Goal: Task Accomplishment & Management: Manage account settings

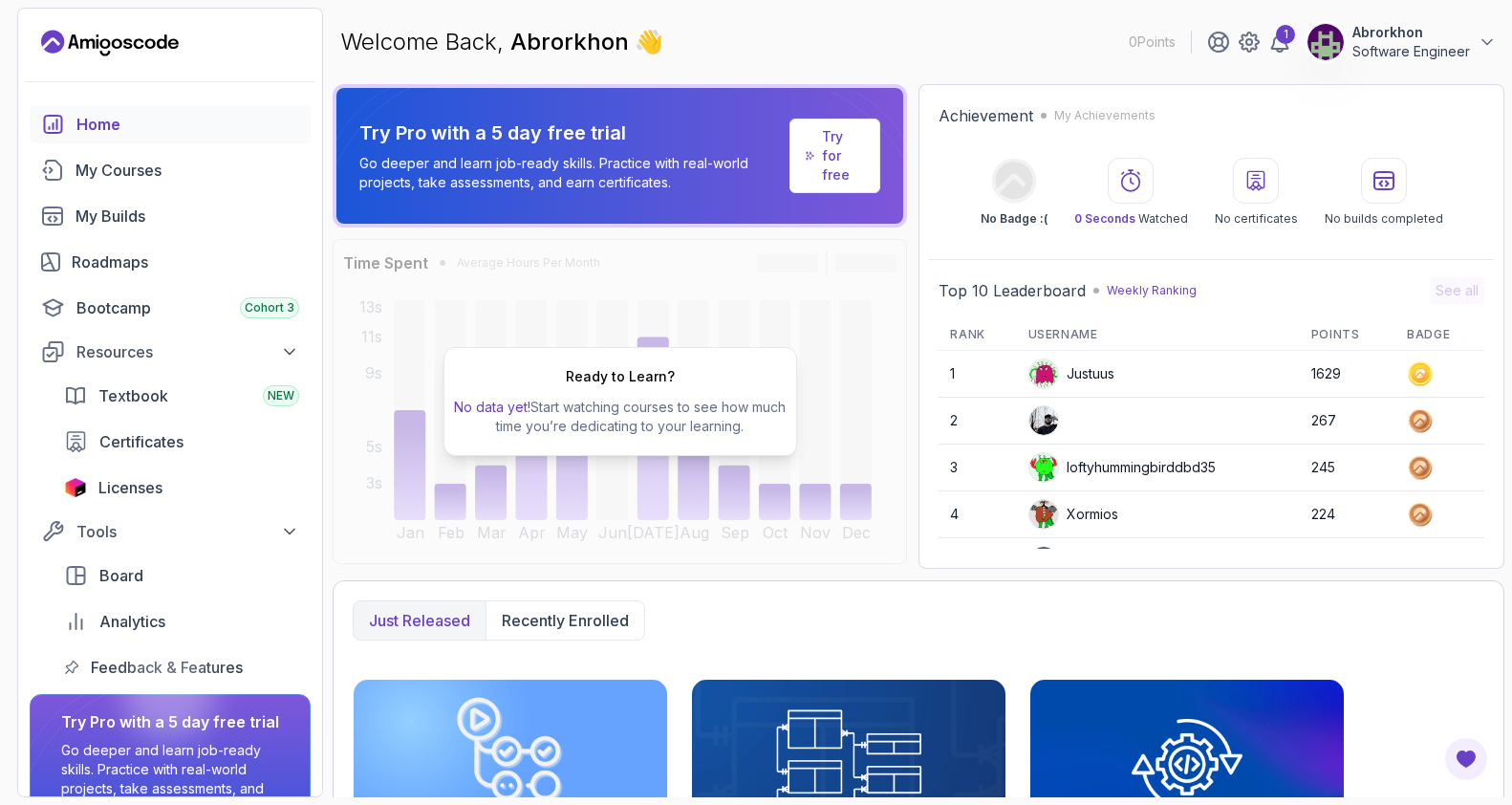
click at [1424, 9] on div "Welcome Back, Abrorkhon 👋 0 Points 1 Abrorkhon Software Engineer" at bounding box center [918, 42] width 1172 height 69
click at [1409, 39] on p "Abrorkhon" at bounding box center [1411, 33] width 118 height 19
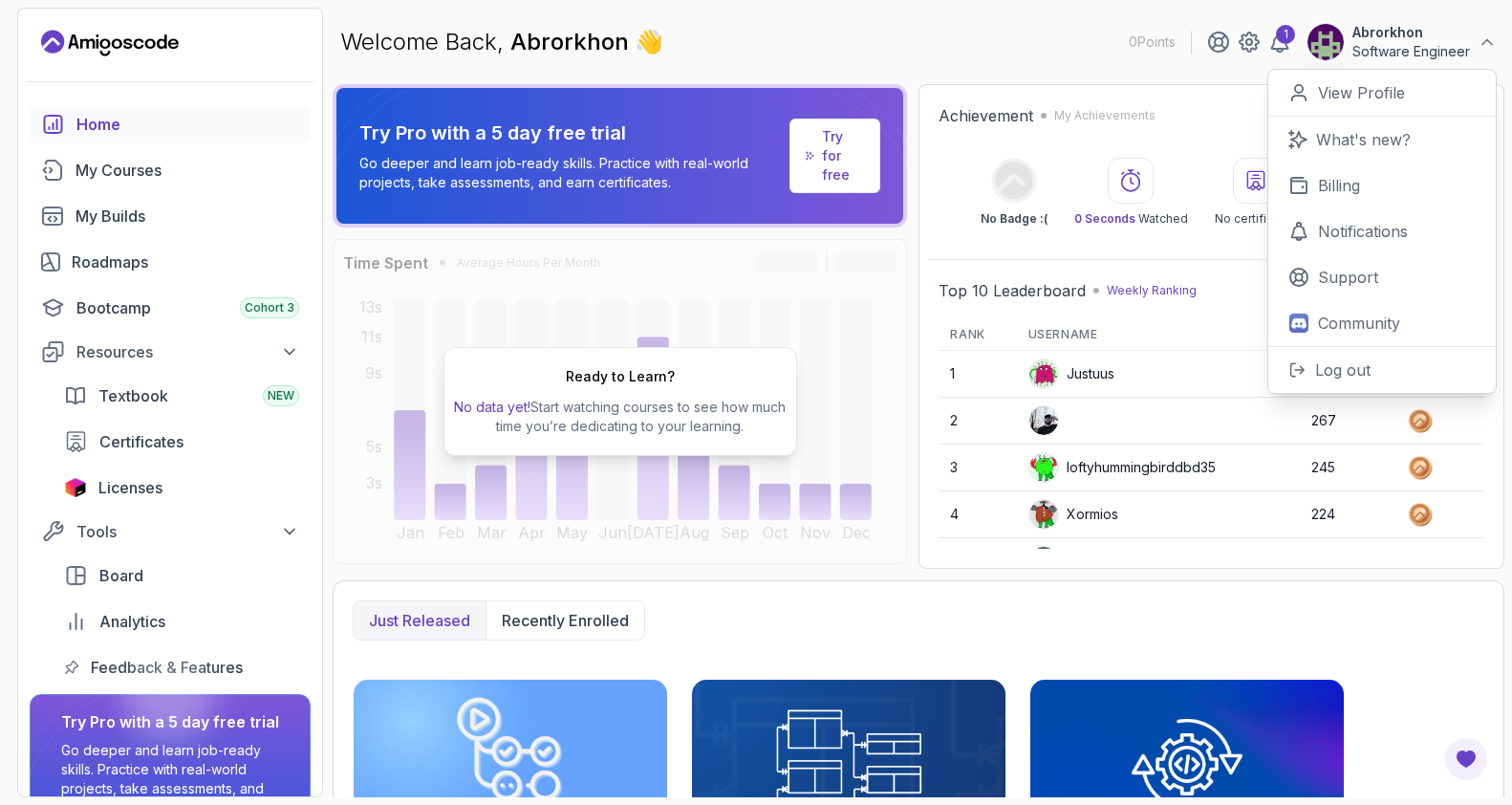
click at [1207, 42] on div "0 Points 1 Abrorkhon Software Engineer 0 Points View Profile What's new? Billin…" at bounding box center [1313, 43] width 368 height 39
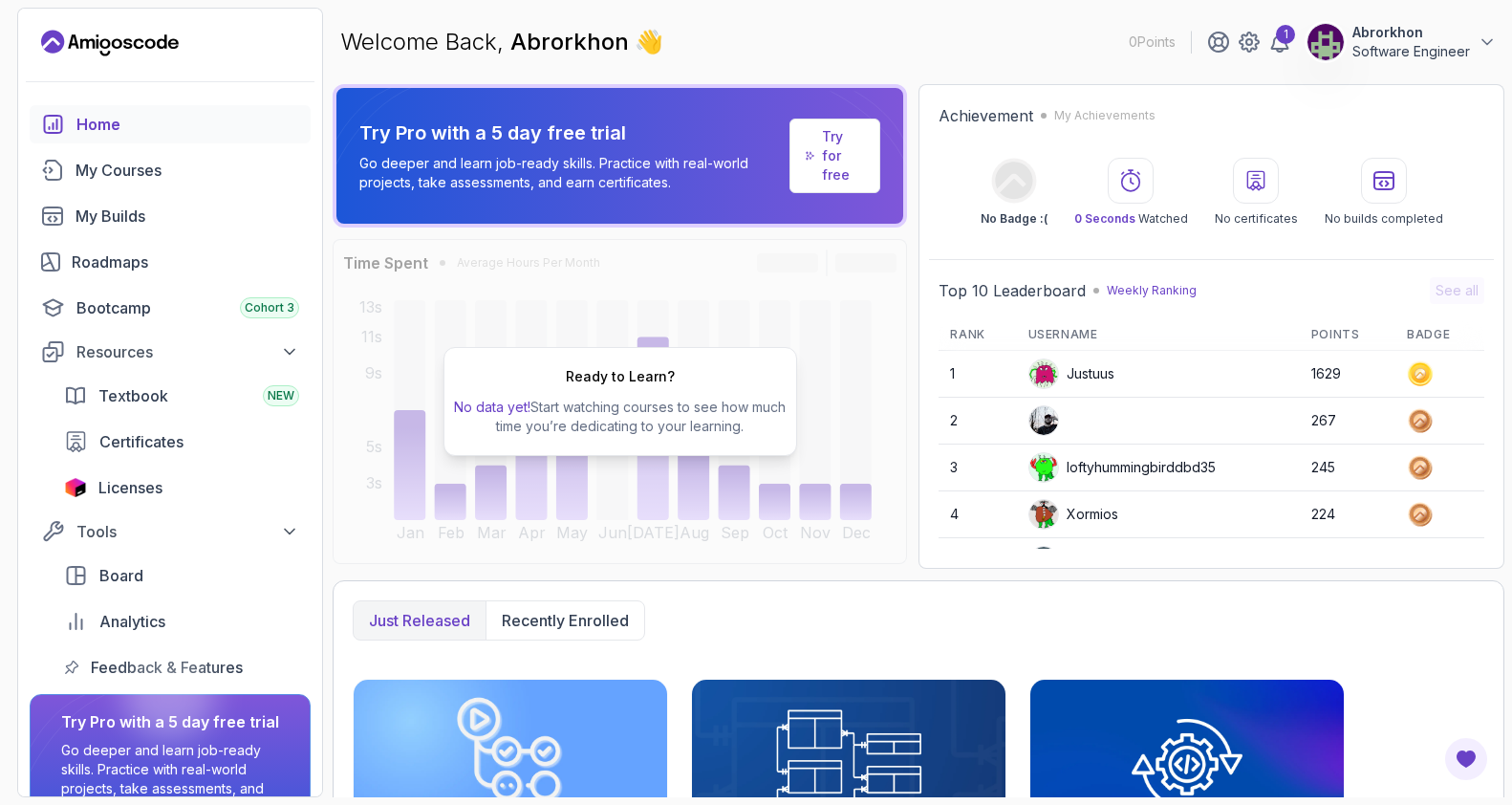
click at [1035, 71] on div "Welcome Back, Abrorkhon 👋 0 Points 1 Abrorkhon Software Engineer" at bounding box center [918, 42] width 1172 height 69
click at [1172, 83] on main "Welcome Back, Abrorkhon 👋 0 Points 1 Abrorkhon Software Engineer Try Pro with a…" at bounding box center [918, 402] width 1172 height 790
click at [122, 174] on div "My Courses" at bounding box center [187, 170] width 223 height 23
click at [122, 178] on div "My Courses" at bounding box center [187, 170] width 223 height 23
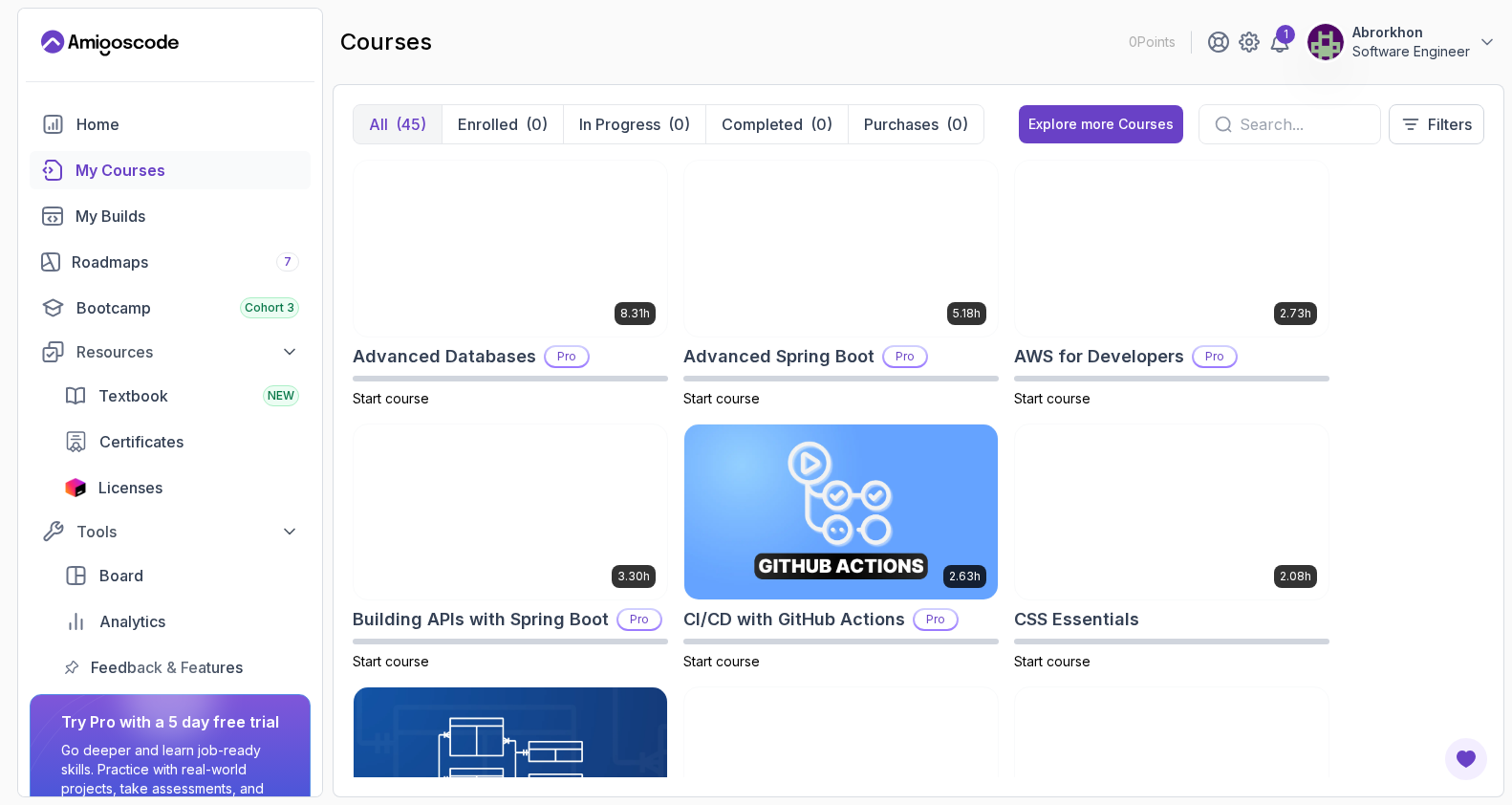
scroll to position [-2, 0]
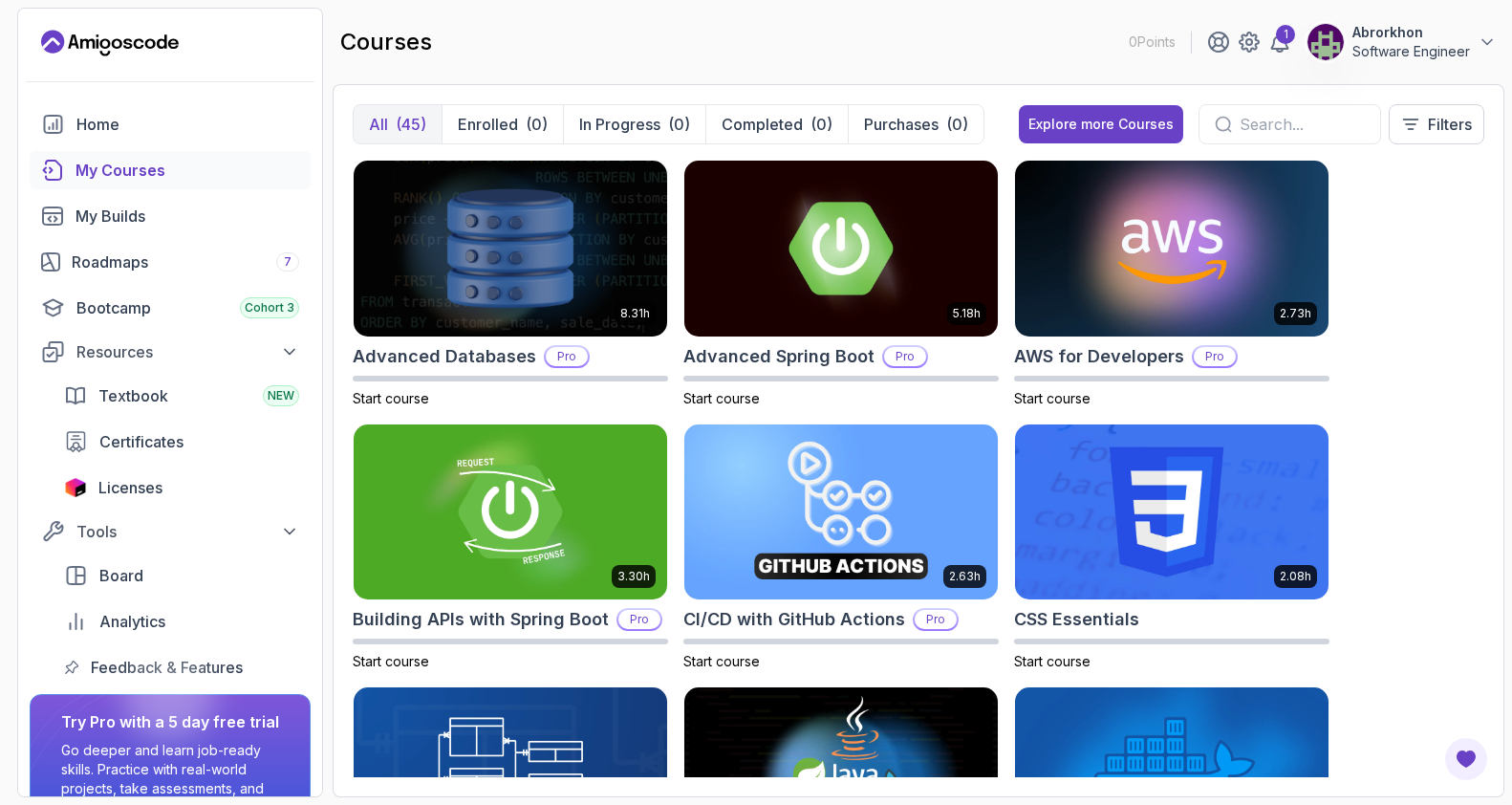
click at [1439, 32] on p "Abrorkhon" at bounding box center [1411, 33] width 118 height 19
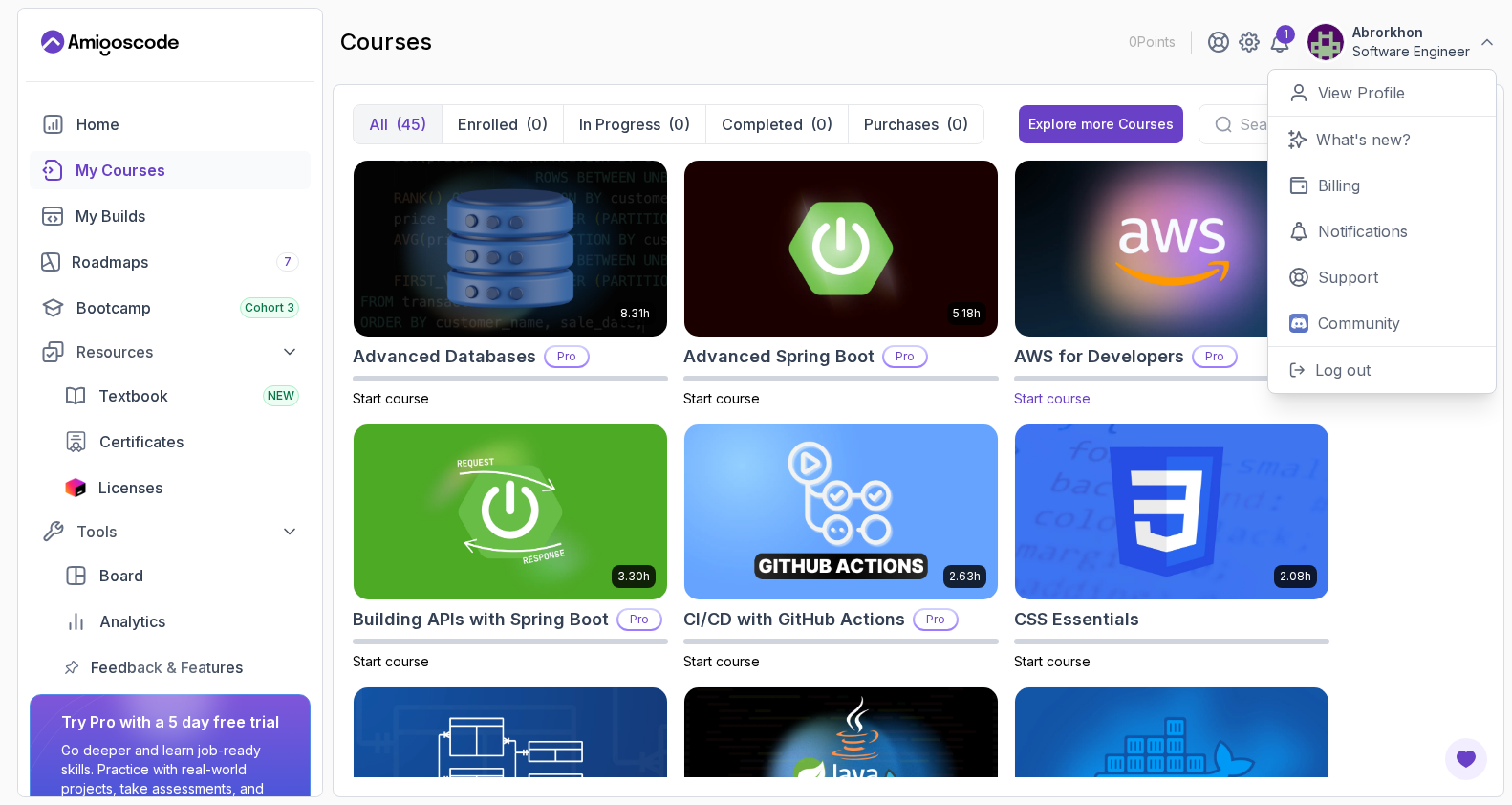
click at [1036, 273] on img at bounding box center [1172, 247] width 329 height 185
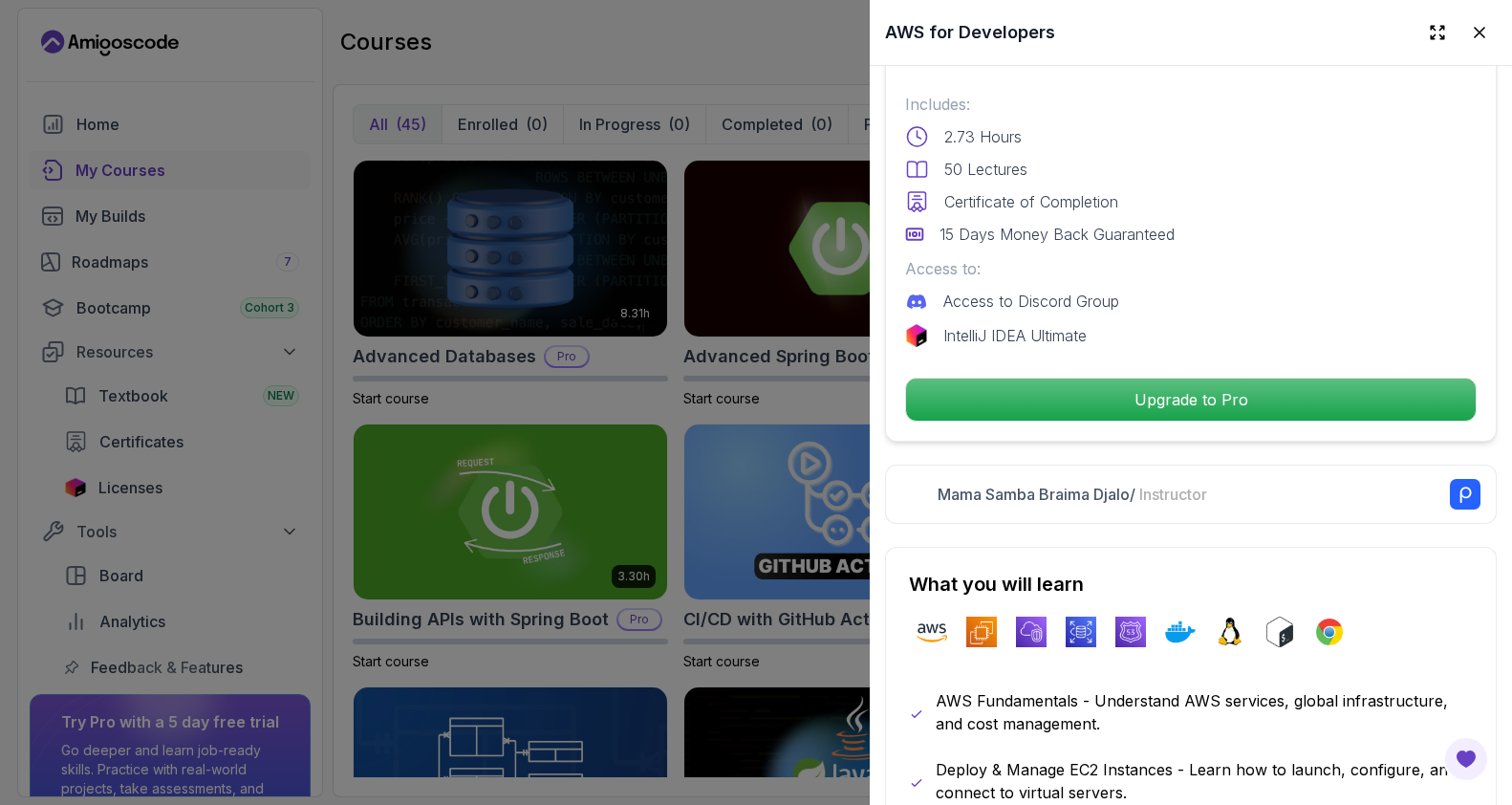
scroll to position [601, 0]
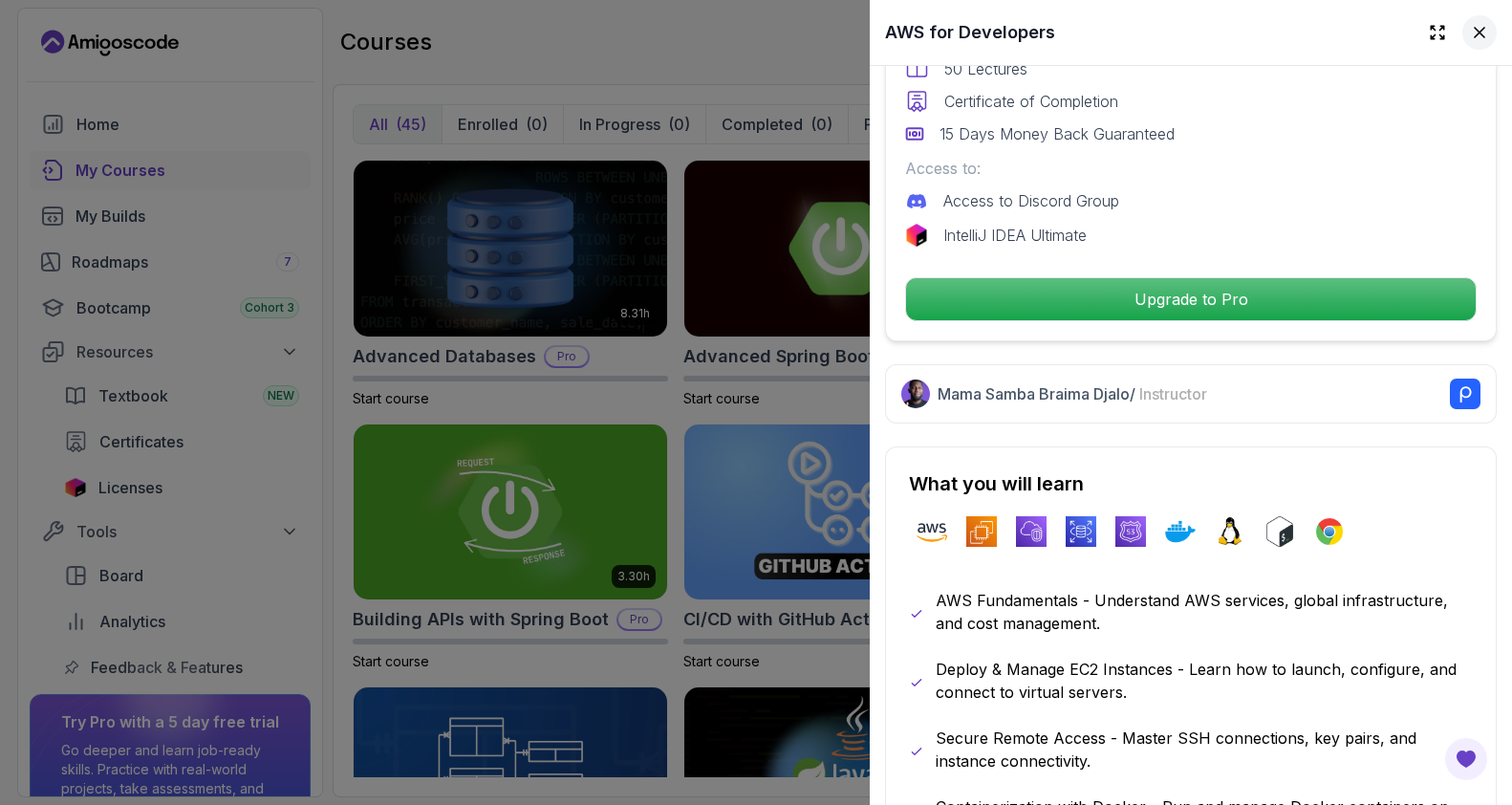
click at [1485, 24] on icon at bounding box center [1480, 33] width 19 height 19
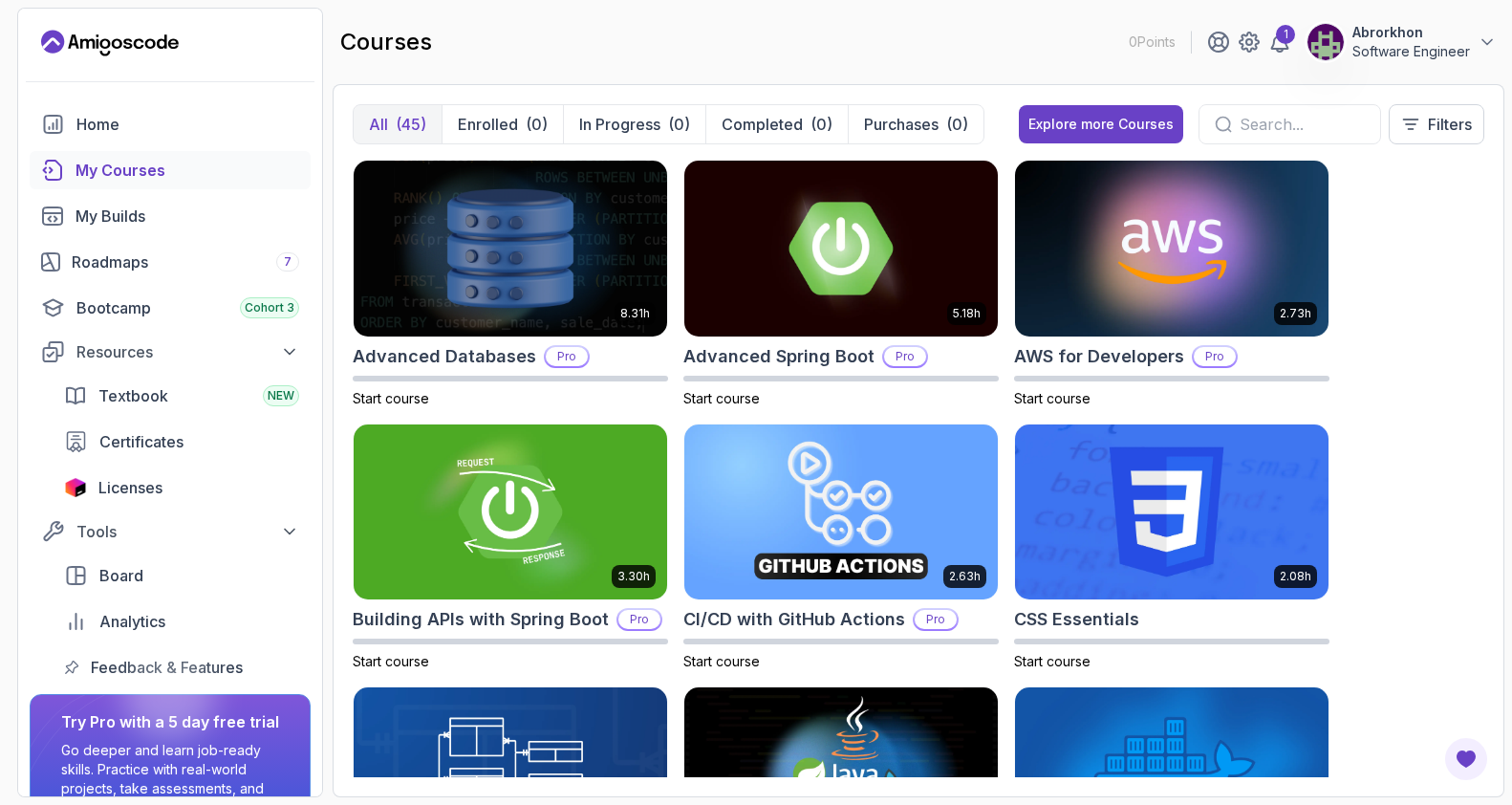
scroll to position [0, 0]
click at [1368, 56] on p "Software Engineer" at bounding box center [1411, 52] width 118 height 19
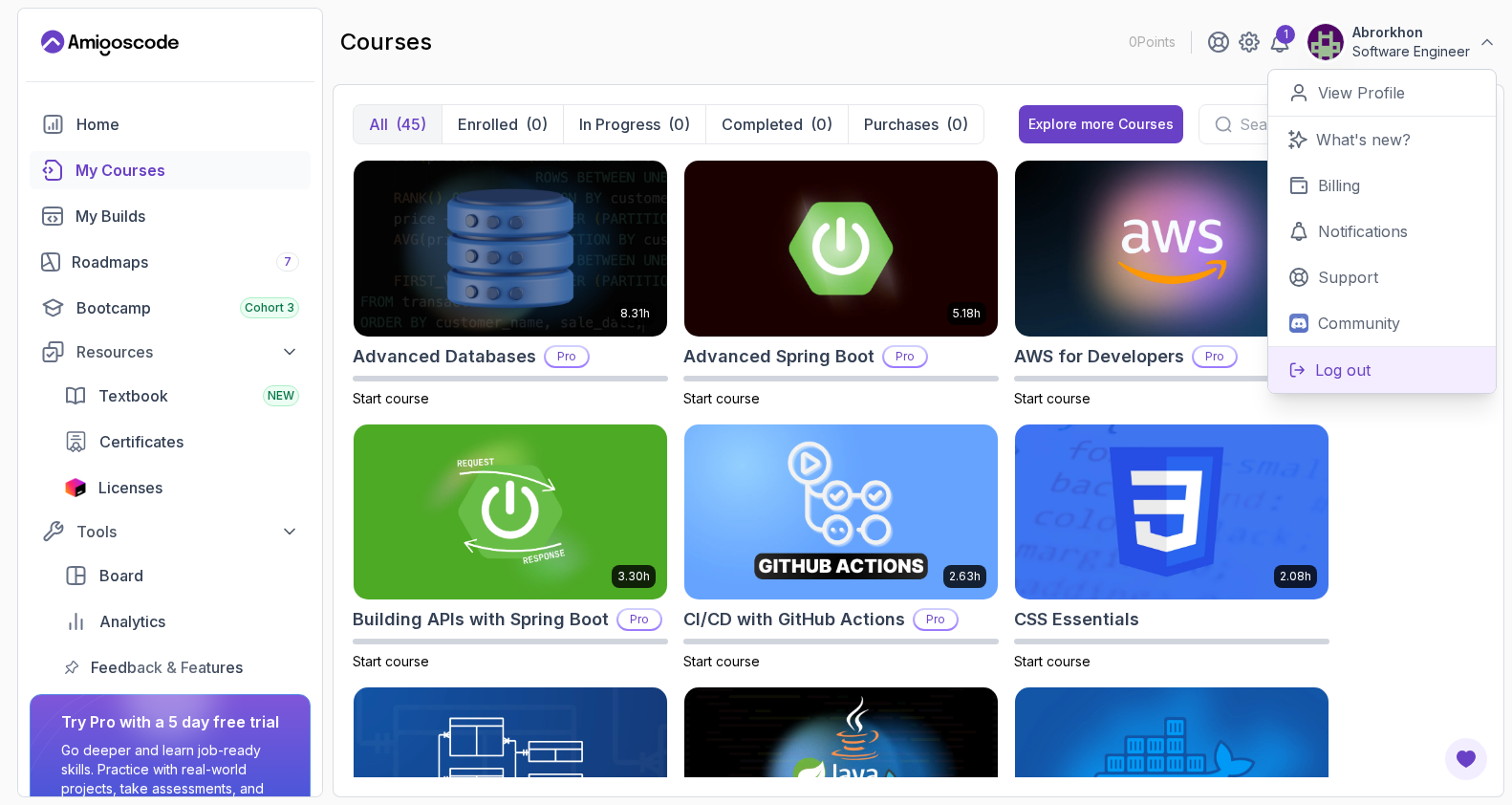
click at [1330, 383] on button "Log out" at bounding box center [1381, 369] width 227 height 46
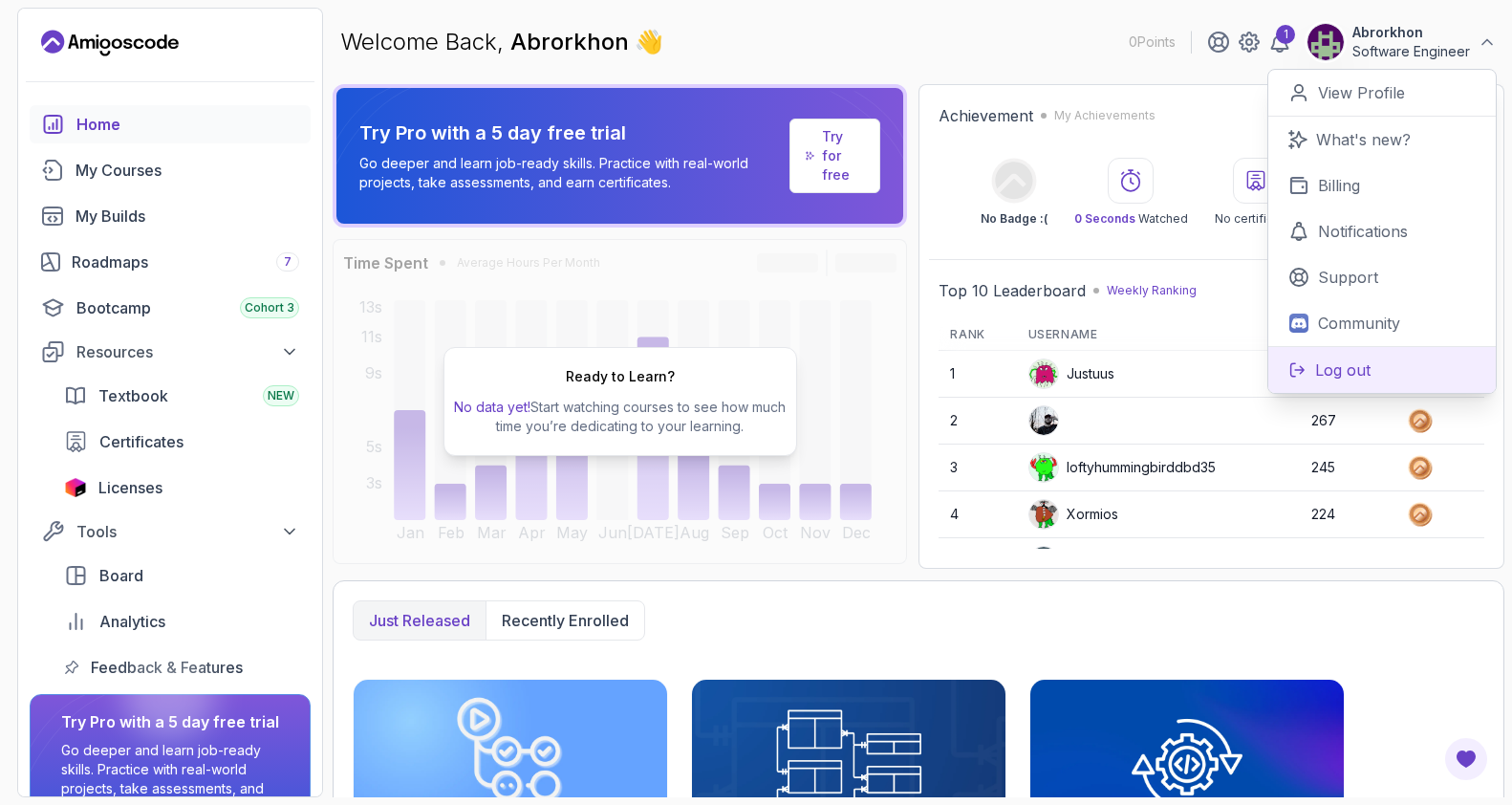
click at [1313, 383] on button "Log out" at bounding box center [1381, 369] width 227 height 46
click at [1467, 29] on p "Abrorkhon" at bounding box center [1411, 33] width 118 height 19
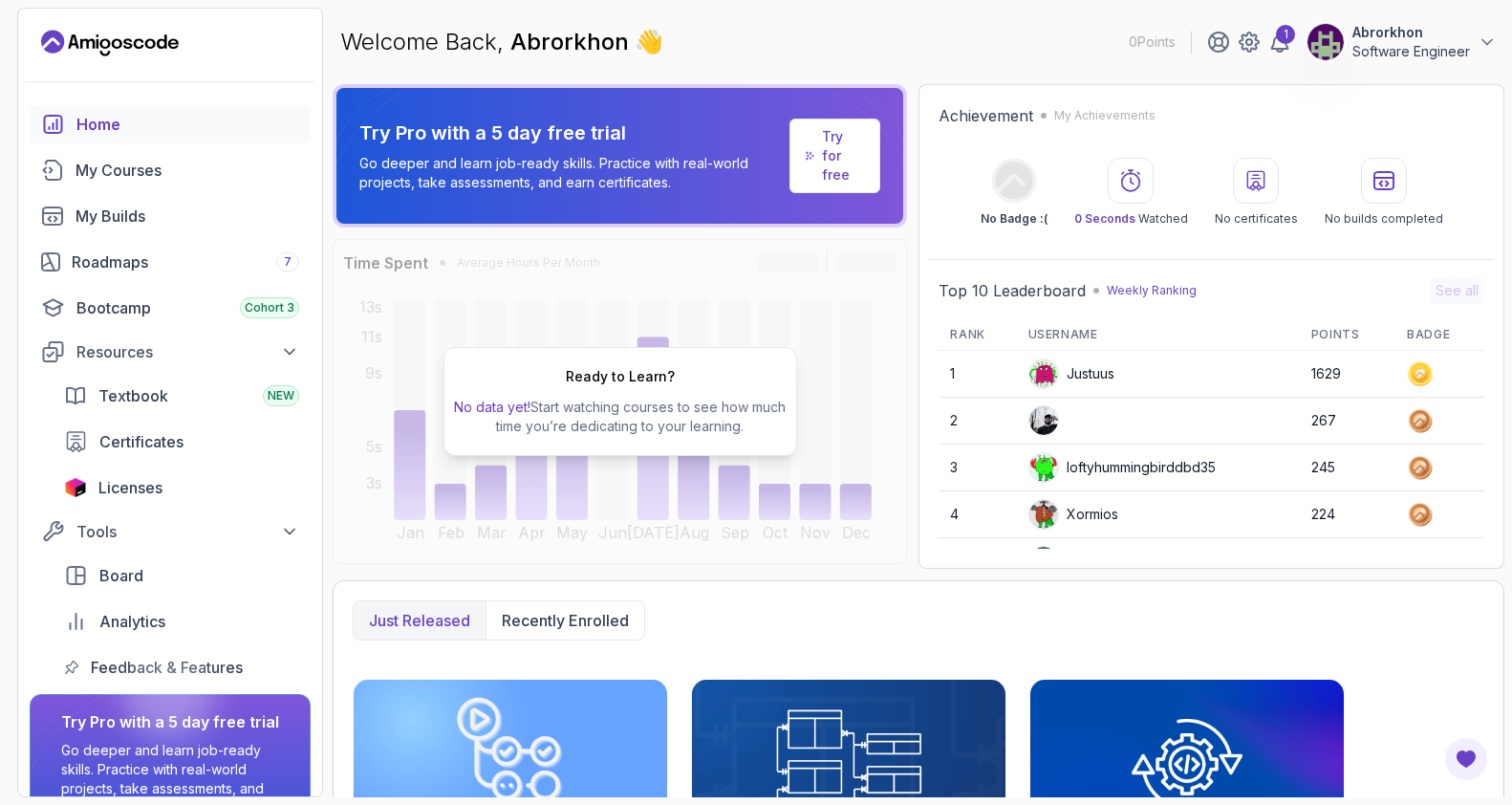
click at [1465, 35] on p "Abrorkhon" at bounding box center [1411, 33] width 118 height 19
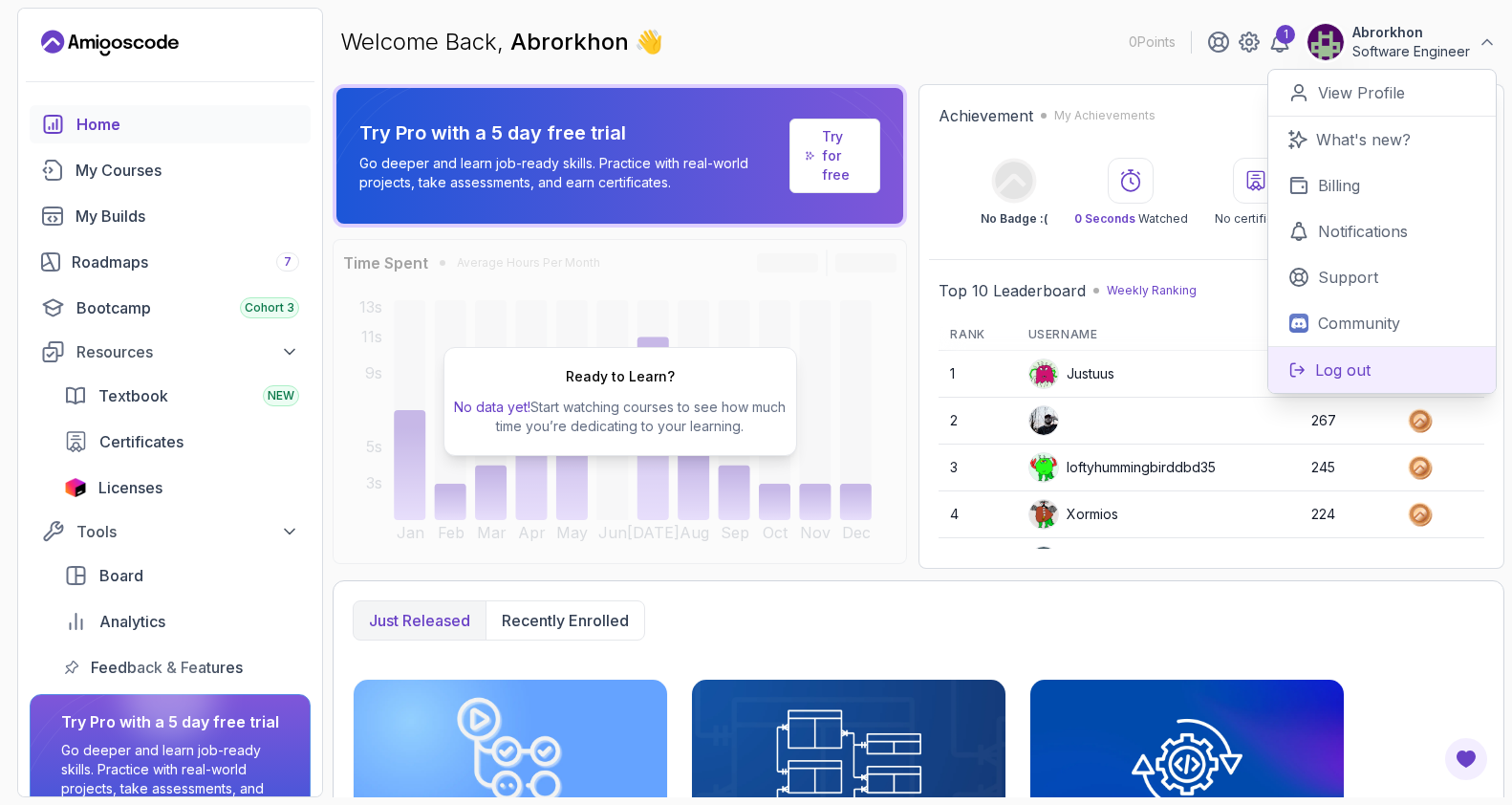
click at [1318, 360] on p "Log out" at bounding box center [1343, 370] width 55 height 23
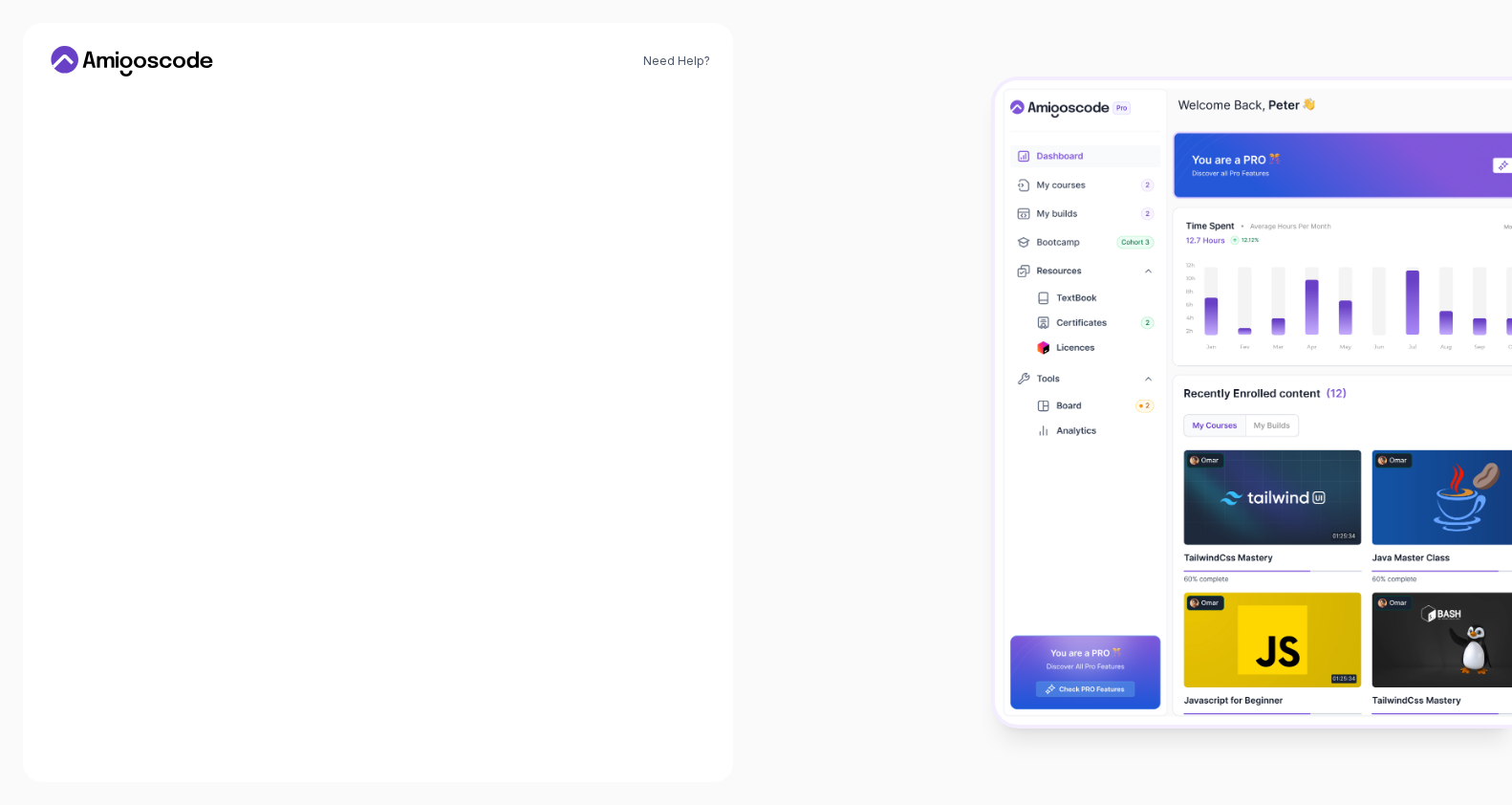
click at [1318, 360] on img at bounding box center [1253, 402] width 517 height 644
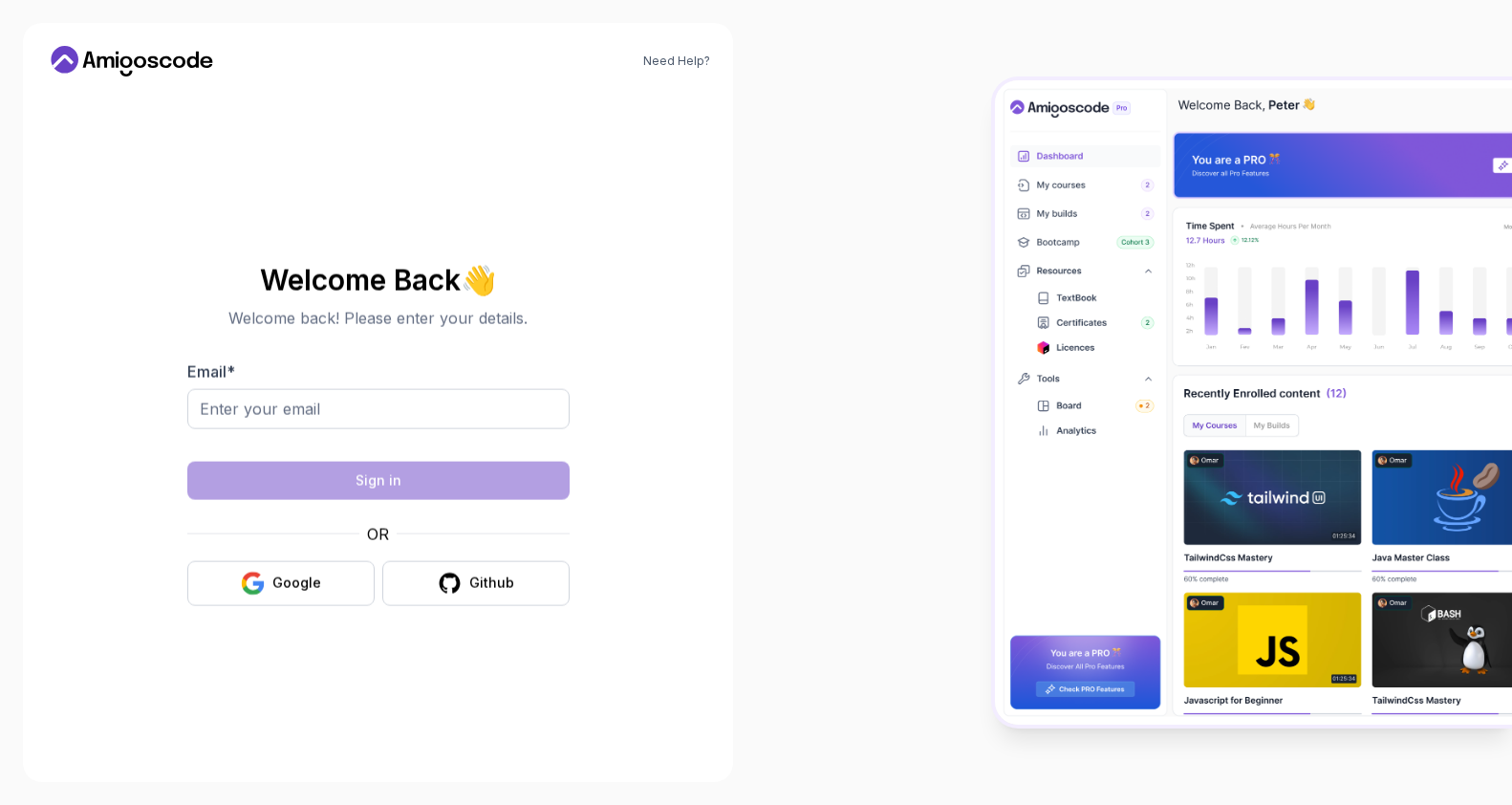
click at [1318, 360] on img at bounding box center [1253, 402] width 517 height 644
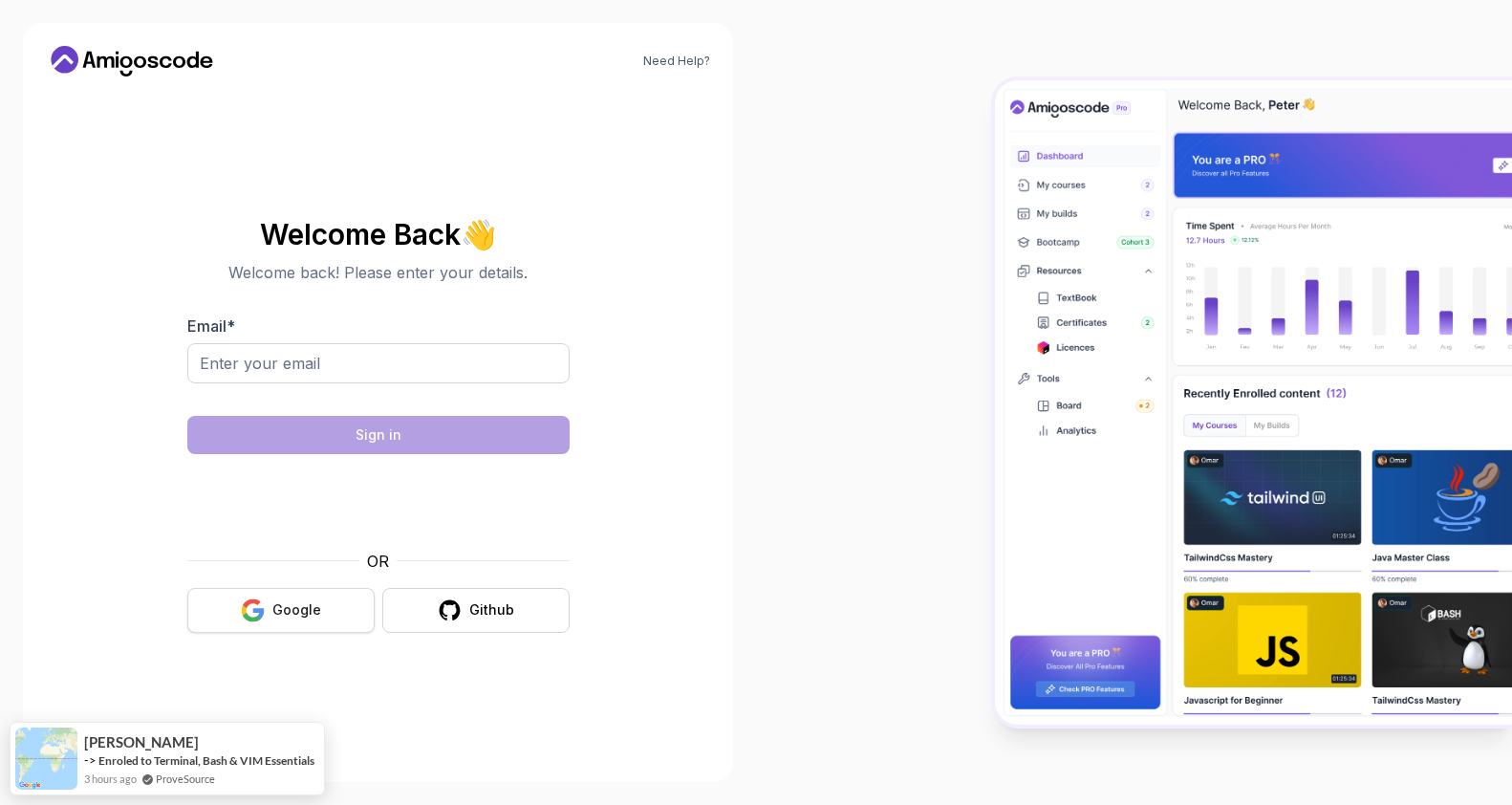
click at [258, 607] on icon "button" at bounding box center [252, 610] width 24 height 24
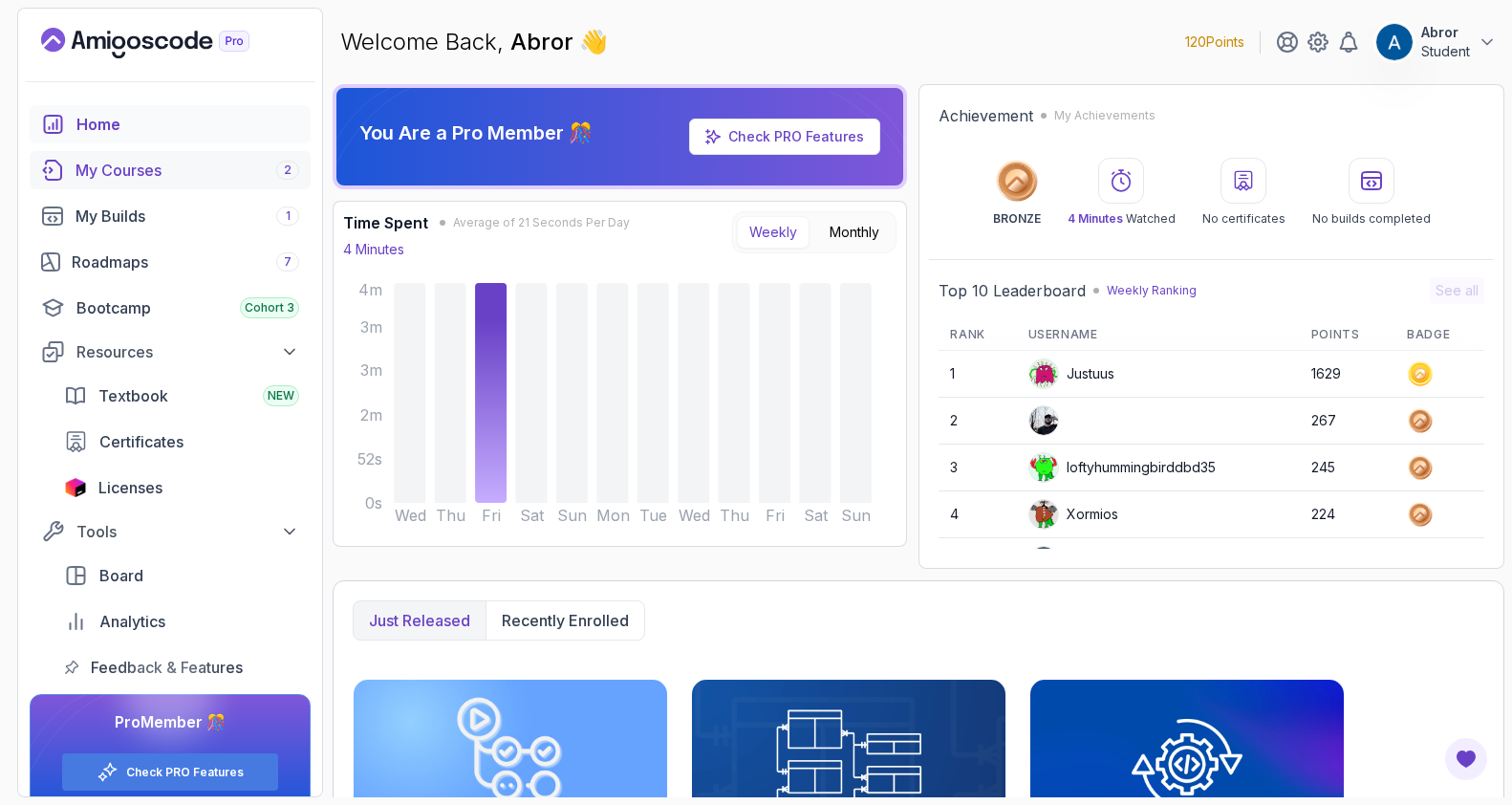
click at [186, 171] on div "My Courses 2" at bounding box center [187, 170] width 223 height 23
